Goal: Information Seeking & Learning: Learn about a topic

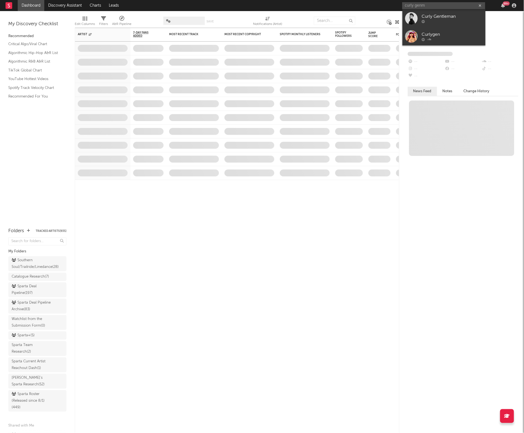
type input "curly gen"
click at [442, 14] on div "Curlygen" at bounding box center [452, 16] width 61 height 7
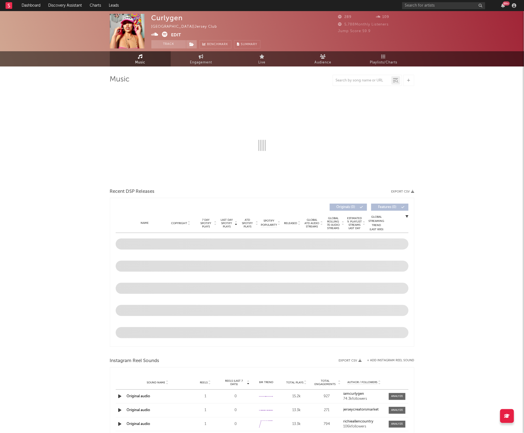
select select "6m"
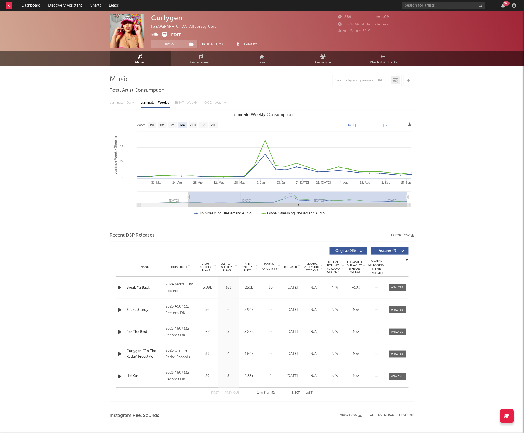
click at [409, 1] on div "99 +" at bounding box center [460, 5] width 116 height 11
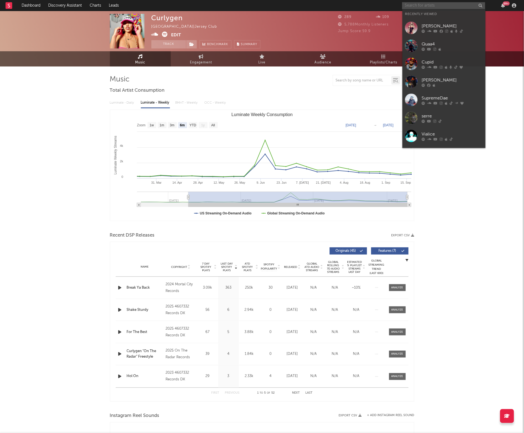
click at [409, 4] on input "text" at bounding box center [443, 5] width 83 height 7
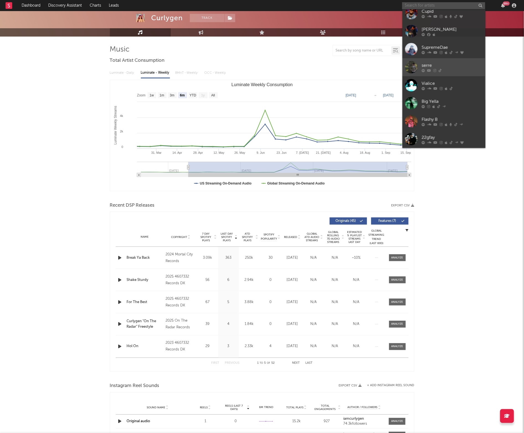
scroll to position [31, 0]
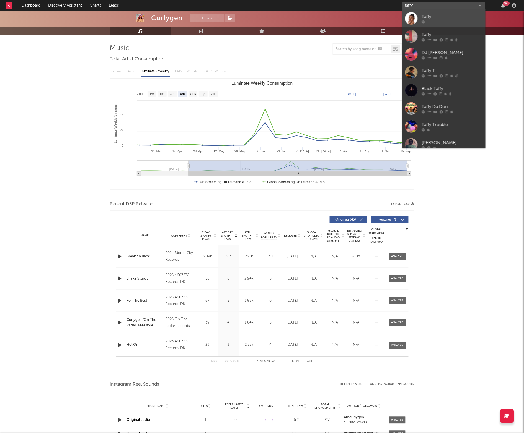
type input "taffy"
click at [431, 19] on div "Taffy" at bounding box center [452, 16] width 61 height 7
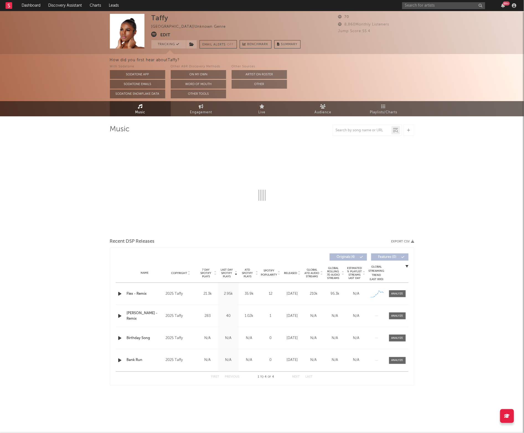
select select "1w"
